Goal: Connect with others: Connect with others

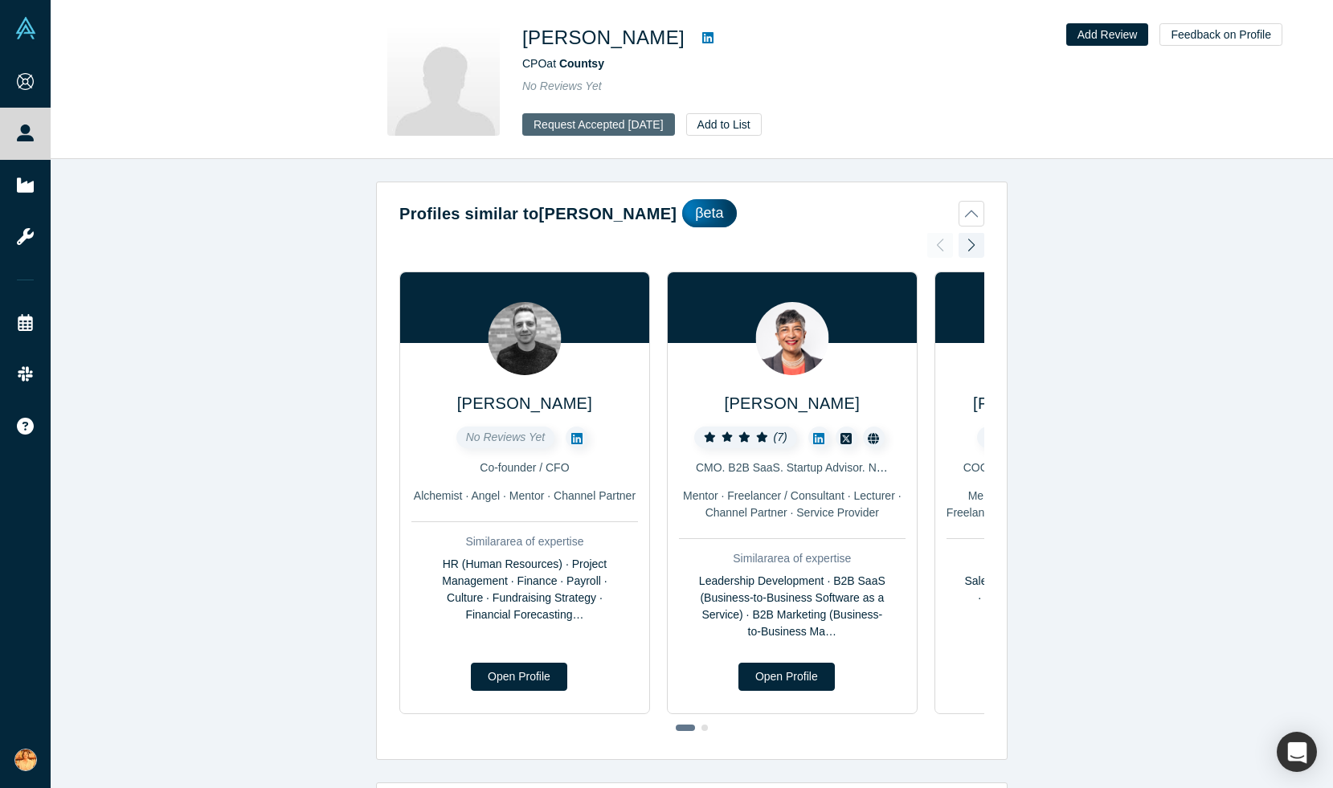
click at [619, 124] on button "Request Accepted [DATE]" at bounding box center [598, 124] width 153 height 22
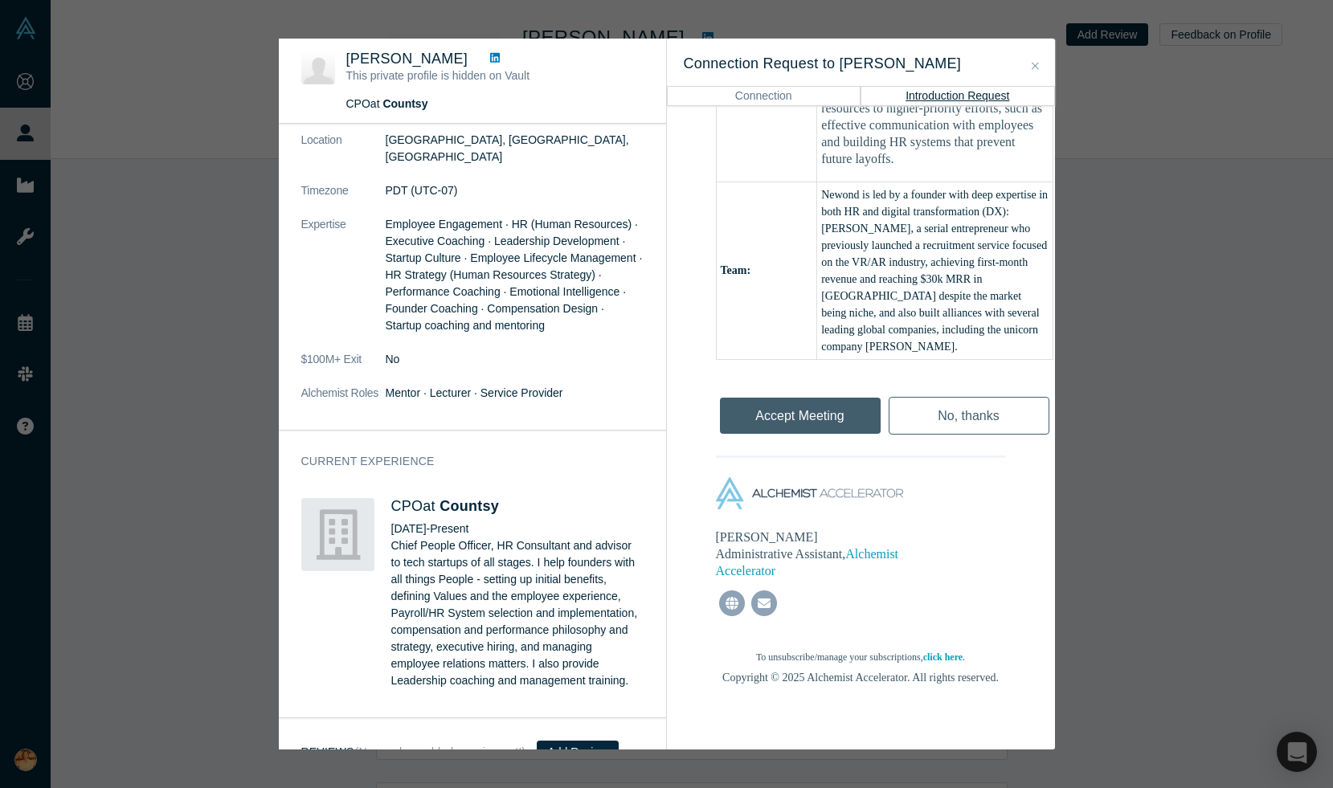
scroll to position [366, 0]
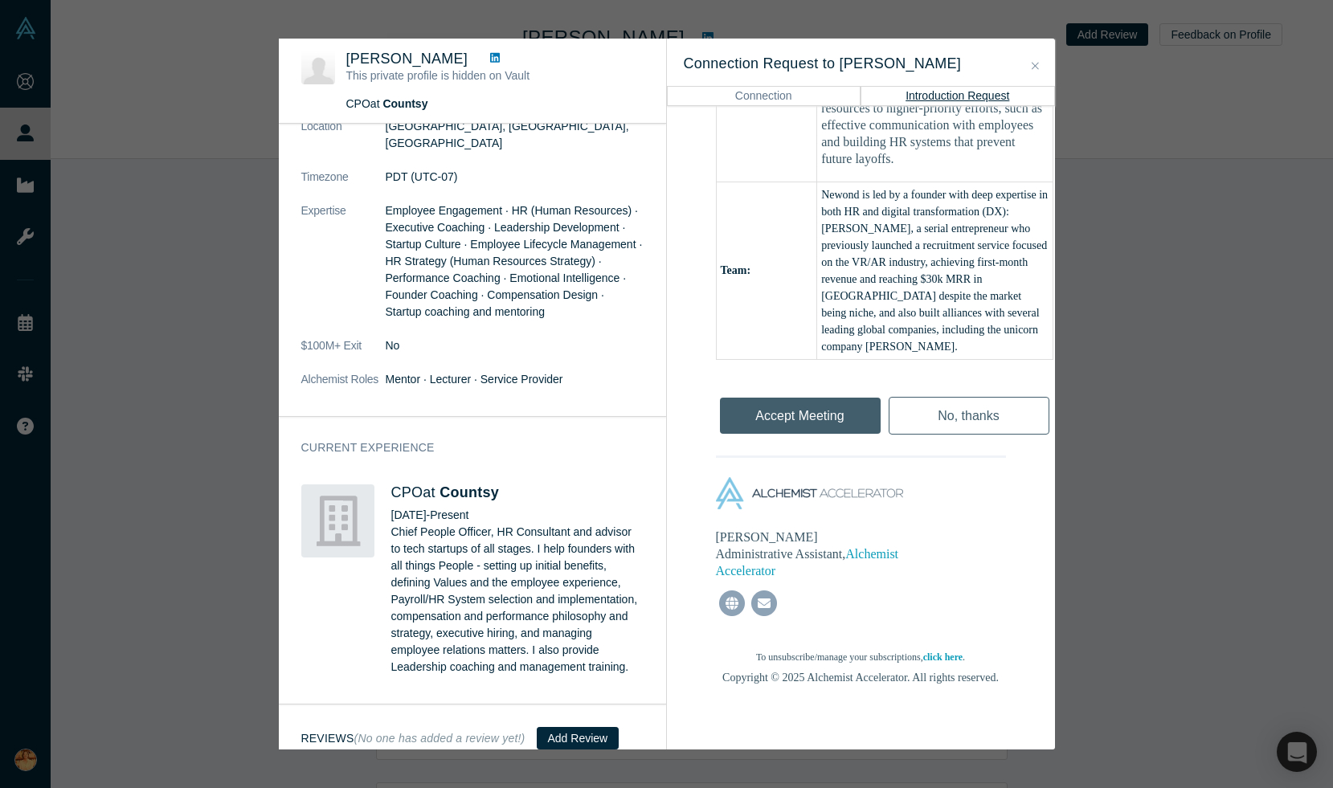
click at [1187, 410] on div "[PERSON_NAME] This private profile is hidden on Vault CPO at Countsy No Reviews…" at bounding box center [666, 394] width 1333 height 788
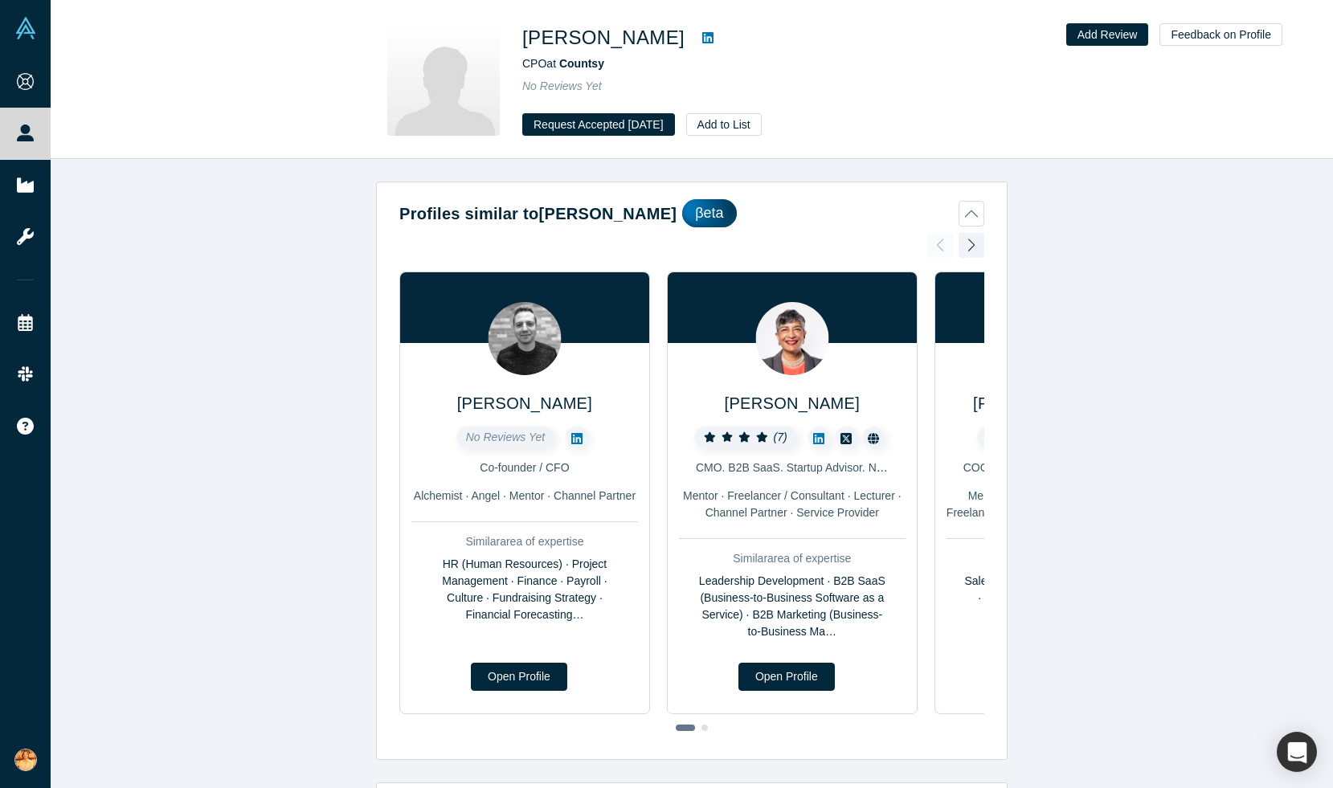
click at [612, 31] on h1 "[PERSON_NAME]" at bounding box center [603, 37] width 162 height 29
click at [974, 214] on button "Profiles similar to [PERSON_NAME] βeta" at bounding box center [691, 213] width 585 height 28
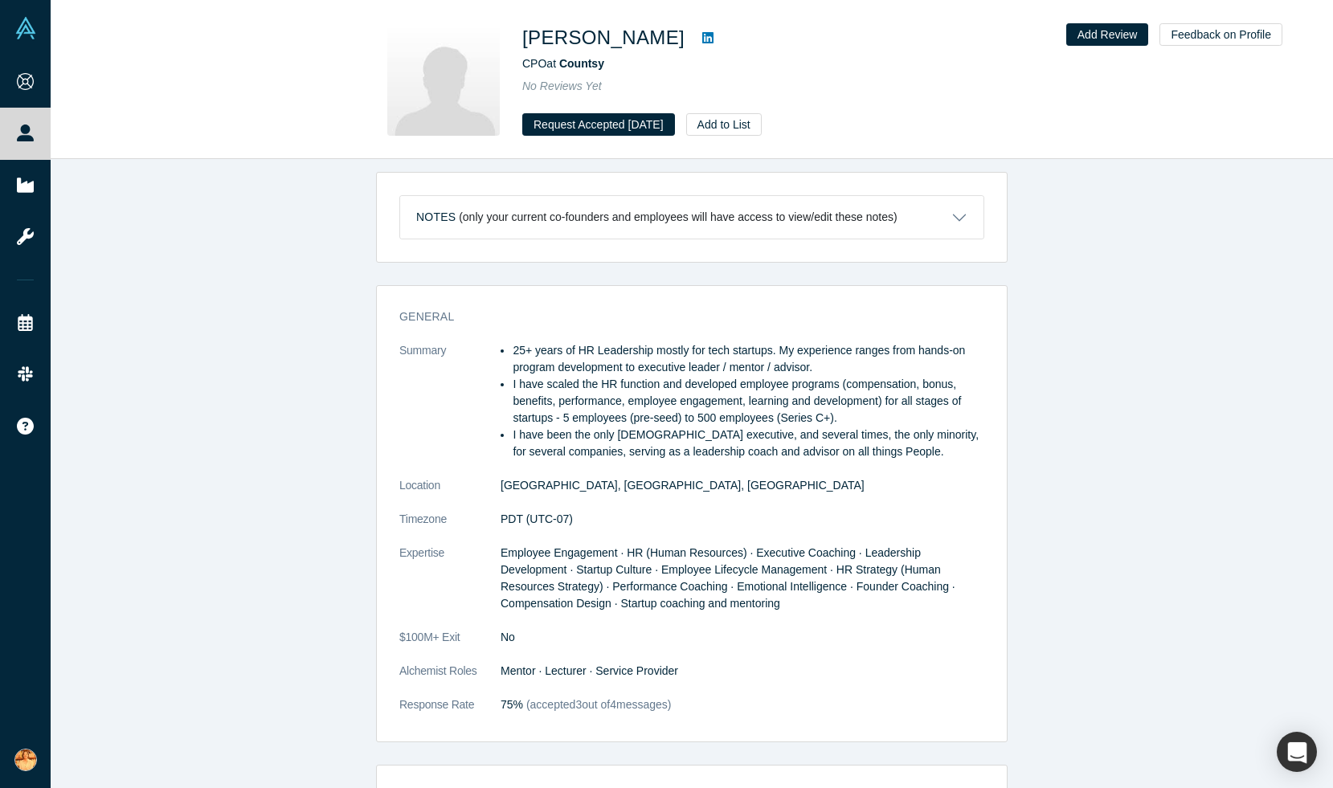
scroll to position [96, 0]
click at [702, 36] on icon at bounding box center [707, 37] width 11 height 11
